Goal: Task Accomplishment & Management: Use online tool/utility

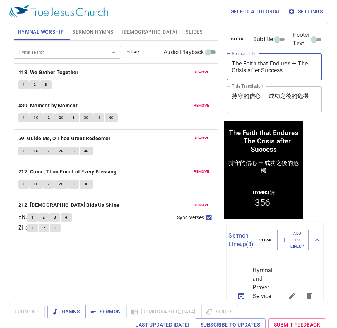
drag, startPoint x: 286, startPoint y: 72, endPoint x: 215, endPoint y: 65, distance: 71.1
click at [215, 65] on div "Hymnal Worship Sermon Hymns Bible Slides Hymn search Hymn search clear Audio Pl…" at bounding box center [168, 159] width 315 height 279
paste textarea "Now Arise!現在你要起來"
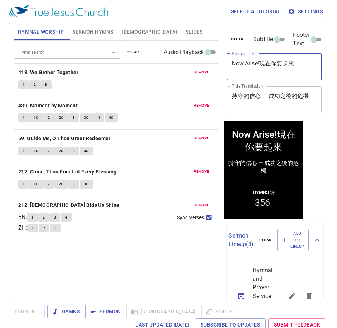
drag, startPoint x: 279, startPoint y: 68, endPoint x: 259, endPoint y: 70, distance: 19.5
click at [259, 70] on textarea "Now Arise!現在你要起來" at bounding box center [273, 67] width 85 height 14
drag, startPoint x: 297, startPoint y: 61, endPoint x: 263, endPoint y: 68, distance: 35.4
click at [263, 68] on textarea "Now Arise!現在你要起來" at bounding box center [273, 67] width 85 height 14
type textarea "Now Arise!現在你要起來"
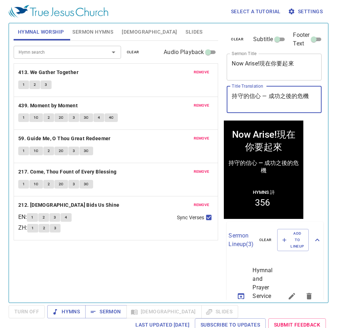
drag, startPoint x: 308, startPoint y: 99, endPoint x: 211, endPoint y: 102, distance: 97.0
click at [211, 102] on div "Hymnal Worship Sermon Hymns Bible Slides Hymn search Hymn search clear Audio Pl…" at bounding box center [168, 159] width 315 height 279
paste textarea "現在你要起來"
type textarea "現在你要起來"
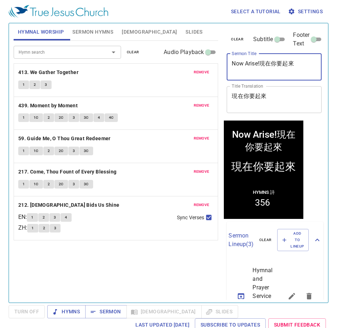
drag, startPoint x: 280, startPoint y: 65, endPoint x: 261, endPoint y: 68, distance: 19.1
click at [261, 68] on textarea "Now Arise!現在你要起來" at bounding box center [273, 67] width 85 height 14
type textarea "Now Arise!"
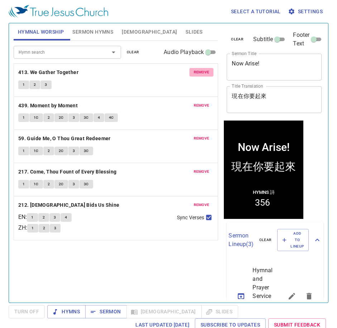
click at [201, 72] on span "remove" at bounding box center [202, 72] width 16 height 6
click at [197, 102] on span "remove" at bounding box center [202, 105] width 16 height 6
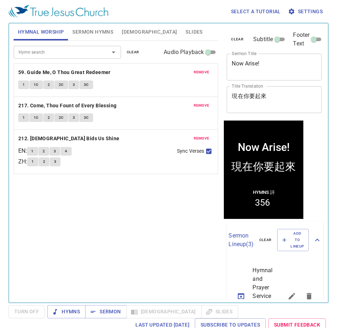
click at [199, 74] on span "remove" at bounding box center [202, 72] width 16 height 6
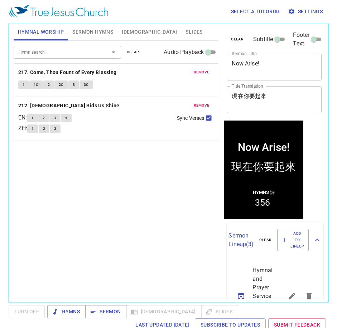
click at [199, 74] on span "remove" at bounding box center [202, 72] width 16 height 6
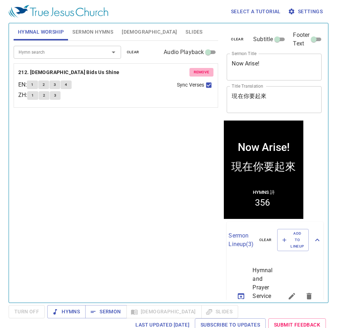
click at [200, 74] on span "remove" at bounding box center [202, 72] width 16 height 6
click at [200, 74] on div "Hymn search Hymn search clear Audio Playback remove 212. Jesus Bids Us Shine EN…" at bounding box center [116, 169] width 205 height 256
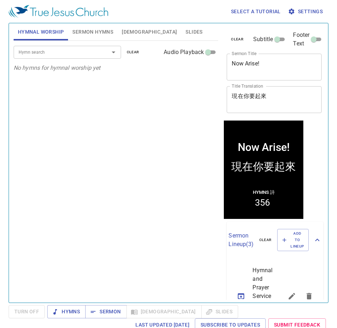
click at [91, 19] on div "Select a tutorial Settings" at bounding box center [167, 11] width 317 height 23
click at [94, 32] on span "Sermon Hymns" at bounding box center [92, 32] width 41 height 9
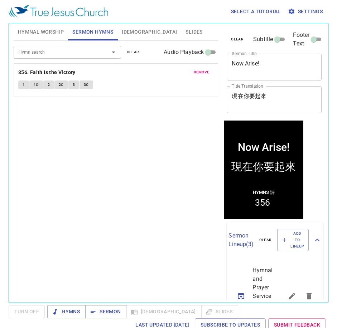
click at [204, 69] on span "remove" at bounding box center [202, 72] width 16 height 6
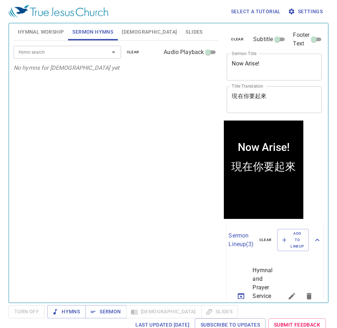
click at [65, 48] on div "Hymn search" at bounding box center [67, 52] width 107 height 13
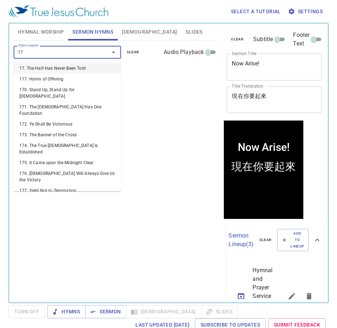
type input "170"
type input "176"
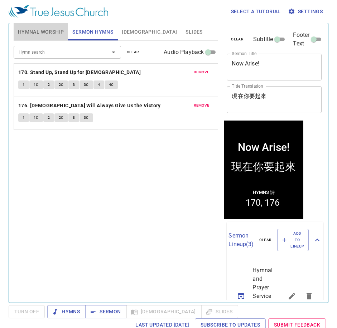
click at [41, 29] on span "Hymnal Worship" at bounding box center [41, 32] width 46 height 9
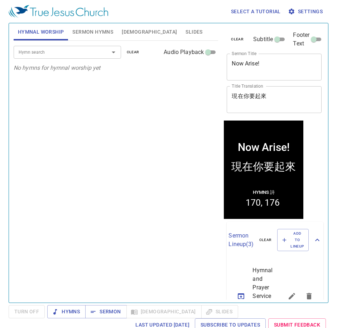
click at [53, 54] on input "Hymn search" at bounding box center [57, 52] width 82 height 8
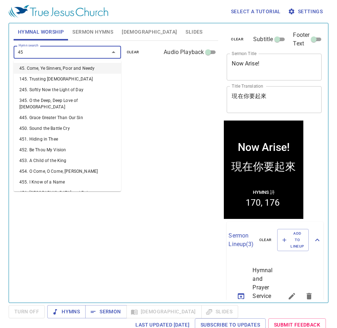
type input "452"
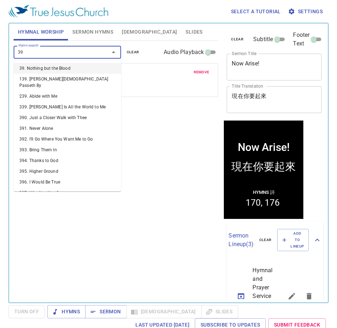
type input "399"
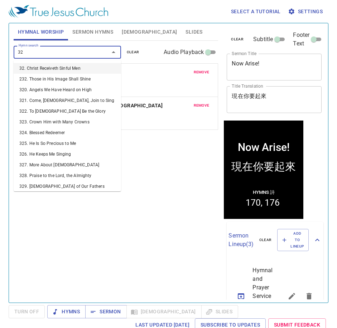
type input "322"
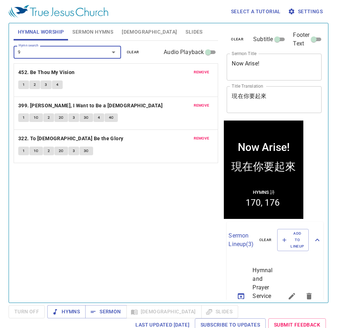
type input "99"
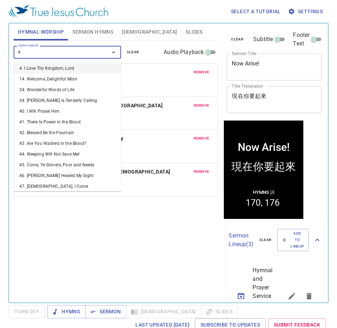
type input "46"
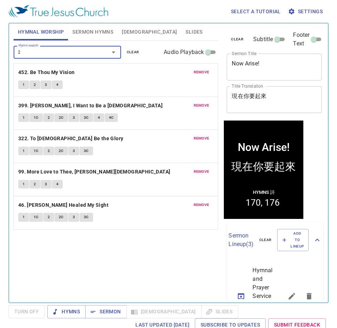
type input "21"
click at [95, 28] on span "Sermon Hymns" at bounding box center [92, 32] width 41 height 9
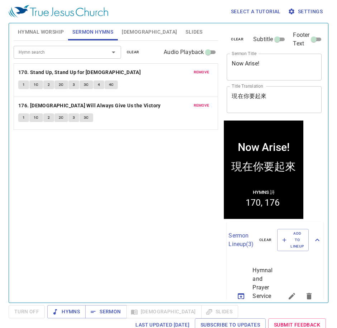
click at [49, 28] on span "Hymnal Worship" at bounding box center [41, 32] width 46 height 9
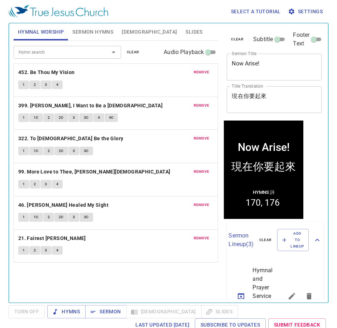
click at [102, 33] on span "Sermon Hymns" at bounding box center [92, 32] width 41 height 9
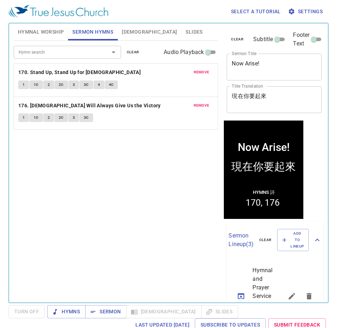
click at [33, 37] on button "Hymnal Worship" at bounding box center [41, 31] width 55 height 17
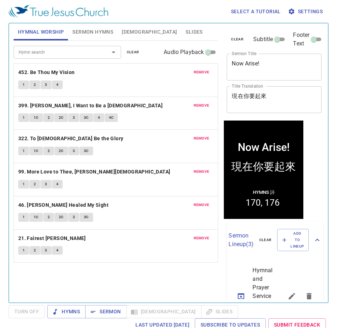
click at [91, 36] on button "Sermon Hymns" at bounding box center [92, 31] width 49 height 17
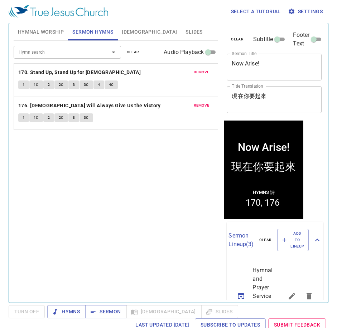
click at [133, 31] on span "[DEMOGRAPHIC_DATA]" at bounding box center [149, 32] width 55 height 9
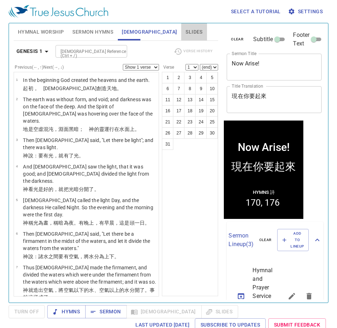
click at [181, 32] on button "Slides" at bounding box center [193, 31] width 25 height 17
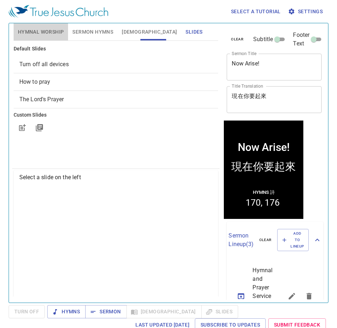
click at [54, 32] on span "Hymnal Worship" at bounding box center [41, 32] width 46 height 9
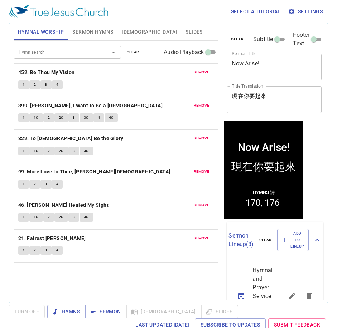
click at [131, 30] on span "[DEMOGRAPHIC_DATA]" at bounding box center [149, 32] width 55 height 9
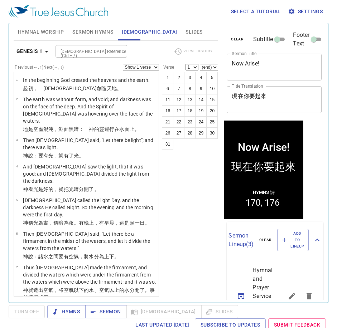
click at [109, 52] on input "[DEMOGRAPHIC_DATA] Reference (Ctrl + /)" at bounding box center [85, 51] width 55 height 8
type input "ps 46"
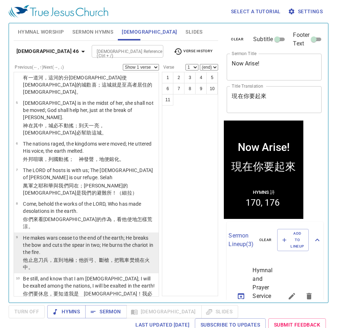
scroll to position [145, 0]
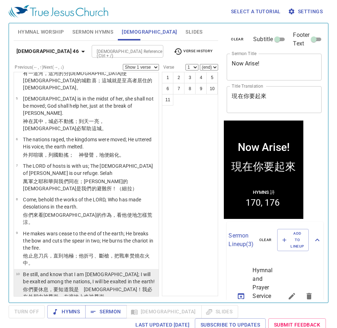
click at [60, 271] on td "Be still, and know that I am God; I will be exalted among the nations, I will b…" at bounding box center [89, 278] width 133 height 15
select select "10"
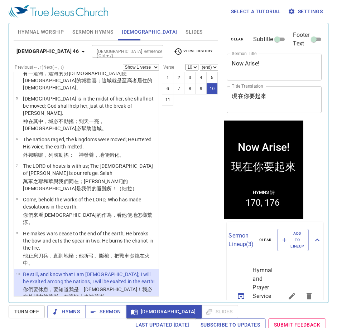
click at [79, 30] on span "Sermon Hymns" at bounding box center [92, 32] width 41 height 9
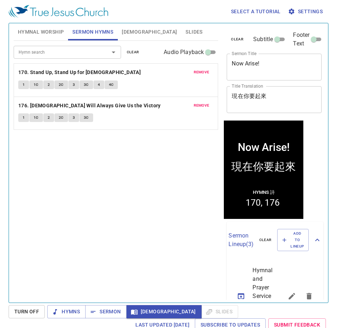
click at [50, 35] on span "Hymnal Worship" at bounding box center [41, 32] width 46 height 9
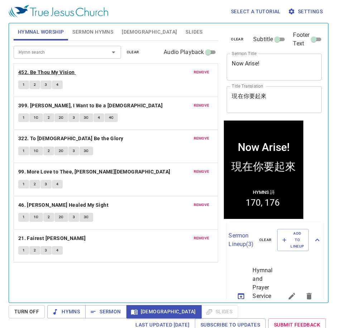
click at [33, 70] on b "452. Be Thou My Vision" at bounding box center [46, 72] width 57 height 9
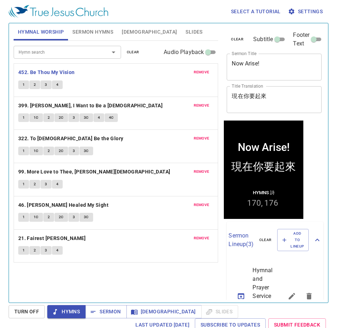
click at [24, 86] on span "1" at bounding box center [24, 85] width 2 height 6
click at [29, 88] on button "2" at bounding box center [34, 84] width 11 height 9
click at [171, 127] on div "remove 399. Lord, I Want to Be a Christian 1 1C 2 2C 3 3C 4 4C" at bounding box center [116, 113] width 204 height 33
click at [45, 83] on span "3" at bounding box center [46, 85] width 2 height 6
click at [59, 87] on button "4" at bounding box center [57, 84] width 11 height 9
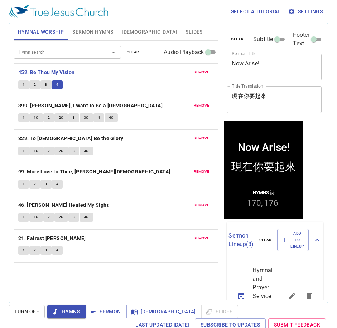
click at [25, 103] on b "399. [PERSON_NAME], I Want to Be a [DEMOGRAPHIC_DATA]" at bounding box center [90, 105] width 144 height 9
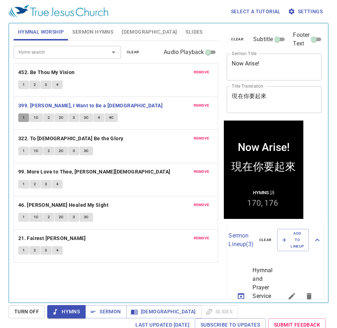
click at [25, 119] on button "1" at bounding box center [23, 117] width 11 height 9
click at [37, 117] on span "1C" at bounding box center [36, 117] width 5 height 6
click at [47, 118] on button "2" at bounding box center [48, 117] width 11 height 9
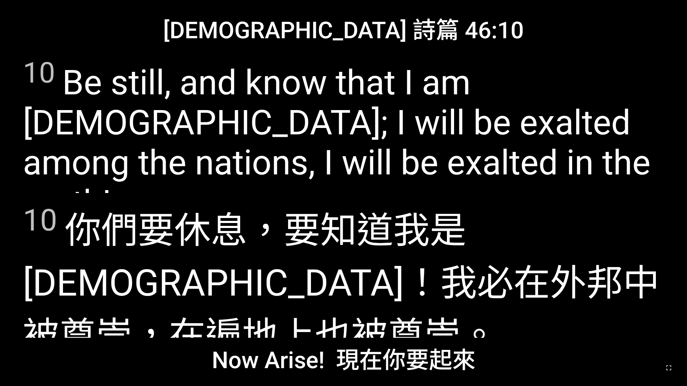
click at [163, 157] on span "10 Be still, and know that I am God; I will be exalted among the nations, I wil…" at bounding box center [343, 139] width 641 height 167
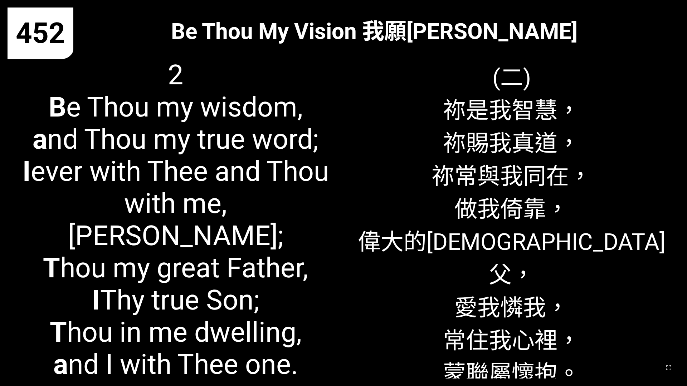
click at [158, 105] on span "2 B e Thou my wisdom, a nd Thou my true word; I ever with Thee and Thou with me…" at bounding box center [175, 220] width 321 height 322
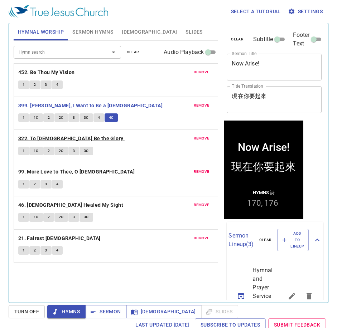
click at [54, 137] on b "322. To God Be the Glory" at bounding box center [70, 138] width 105 height 9
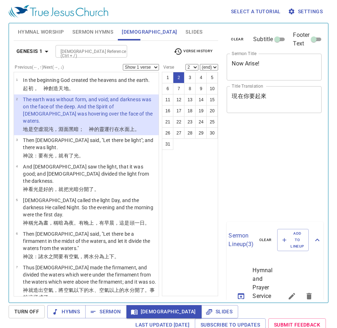
select select "2"
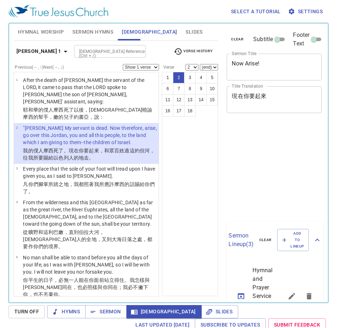
select select "2"
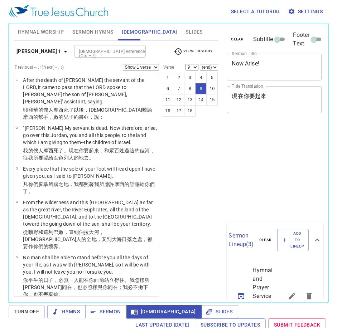
select select "9"
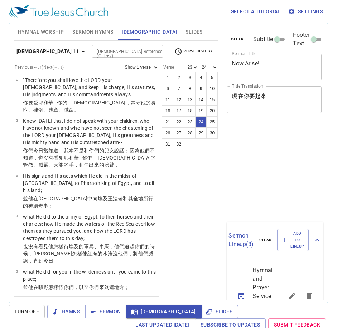
select select "23"
select select "24"
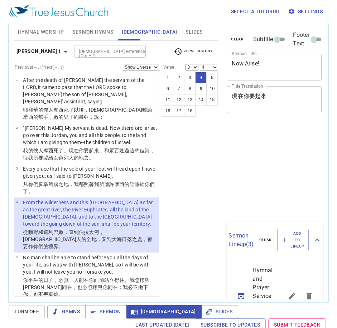
select select "3"
select select "4"
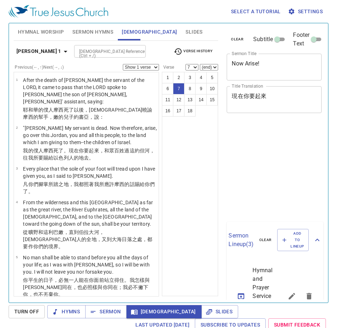
select select "7"
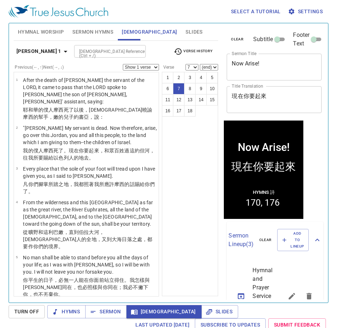
scroll to position [107, 0]
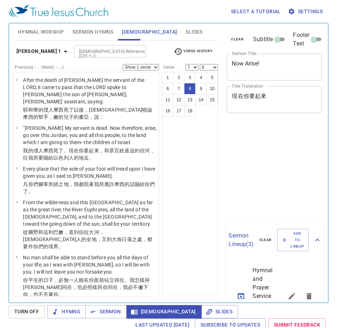
select select "7"
select select "8"
